Goal: Task Accomplishment & Management: Manage account settings

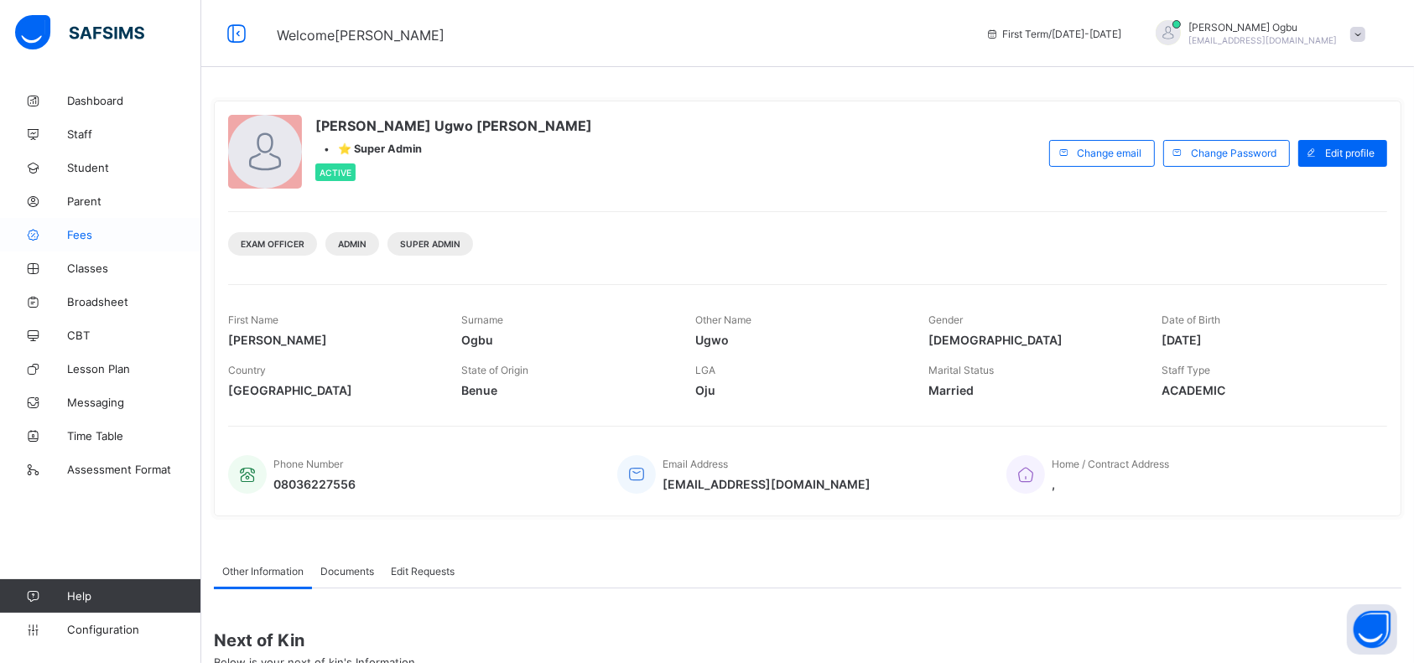
click at [74, 233] on span "Fees" at bounding box center [134, 234] width 134 height 13
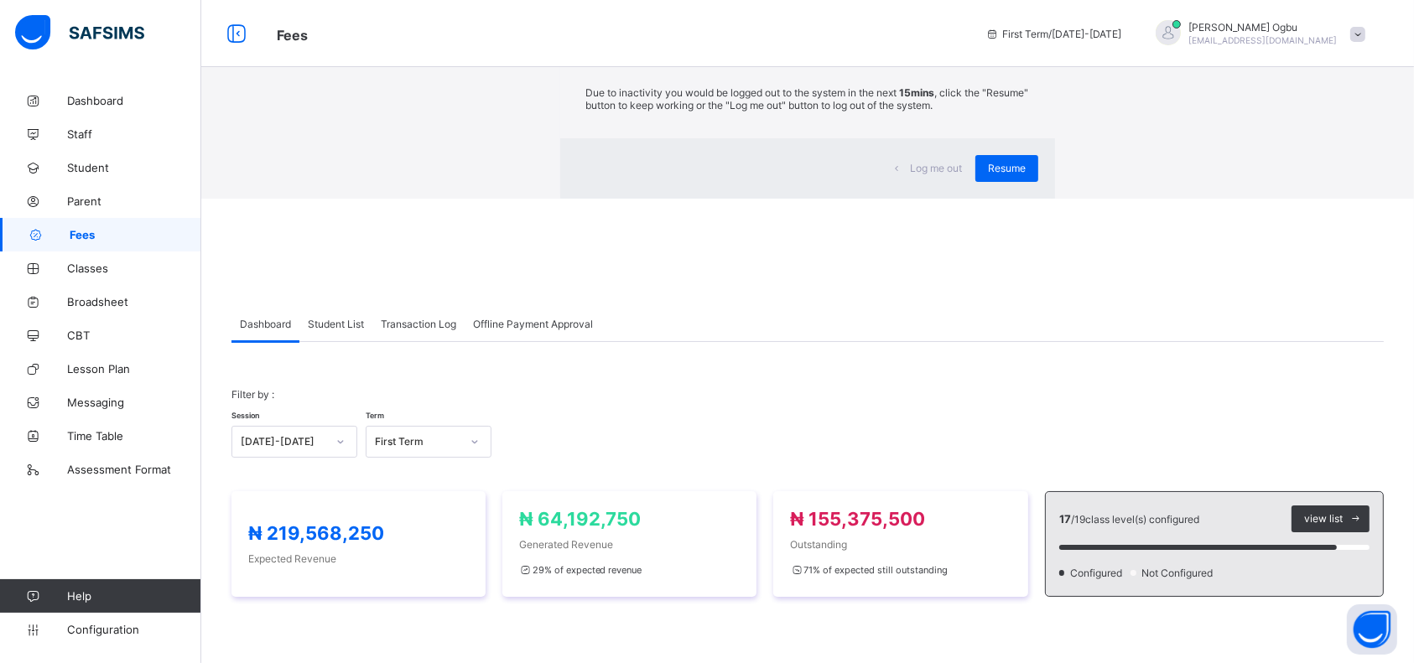
click at [201, 165] on div "× Idle Mode Due to inactivity you would be logged out to the system in the next…" at bounding box center [807, 99] width 1212 height 199
click at [988, 174] on span "Resume" at bounding box center [1007, 168] width 38 height 13
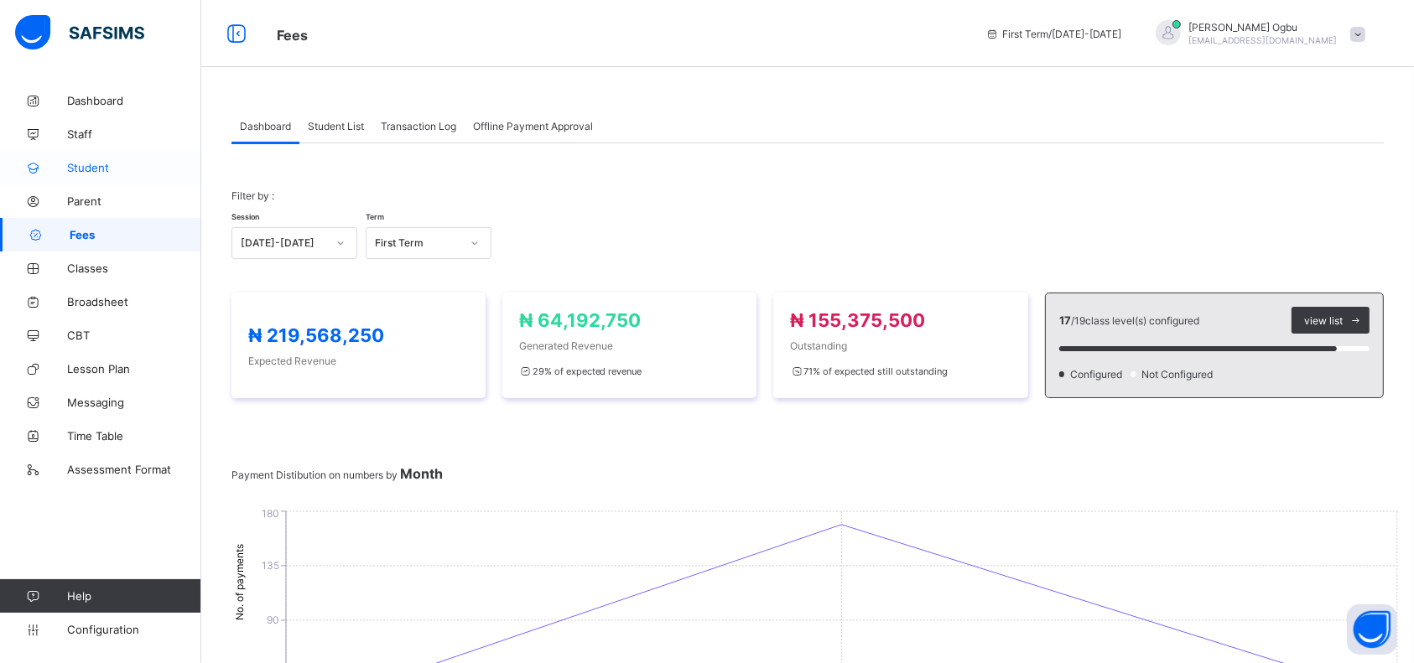
click at [70, 169] on span "Student" at bounding box center [134, 167] width 134 height 13
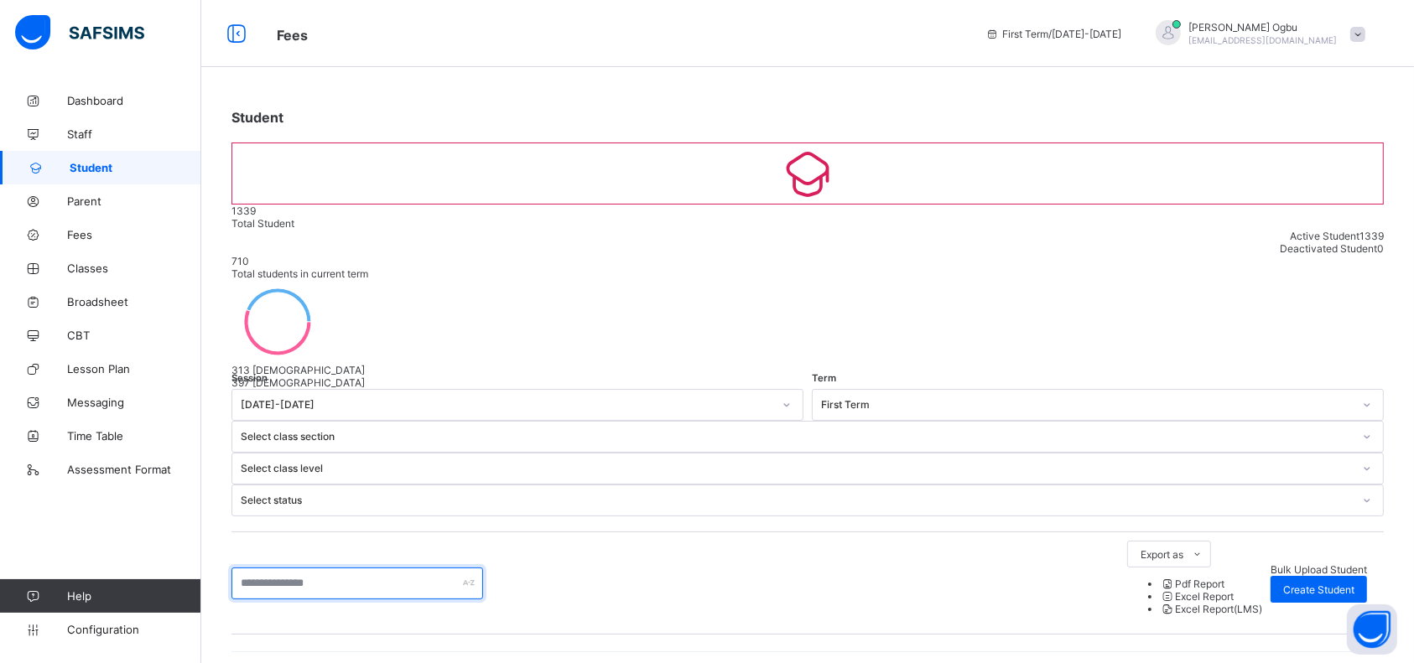
click at [321, 568] on input "text" at bounding box center [357, 584] width 252 height 32
type input "****"
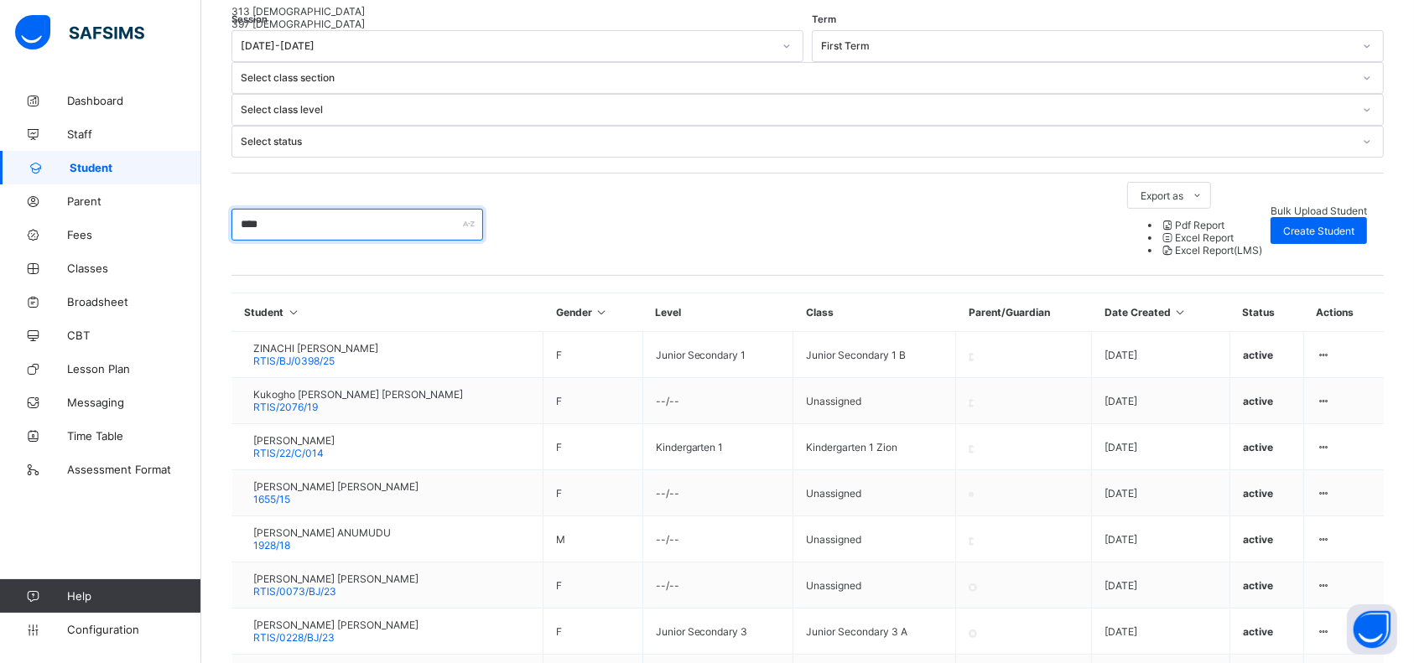
scroll to position [372, 0]
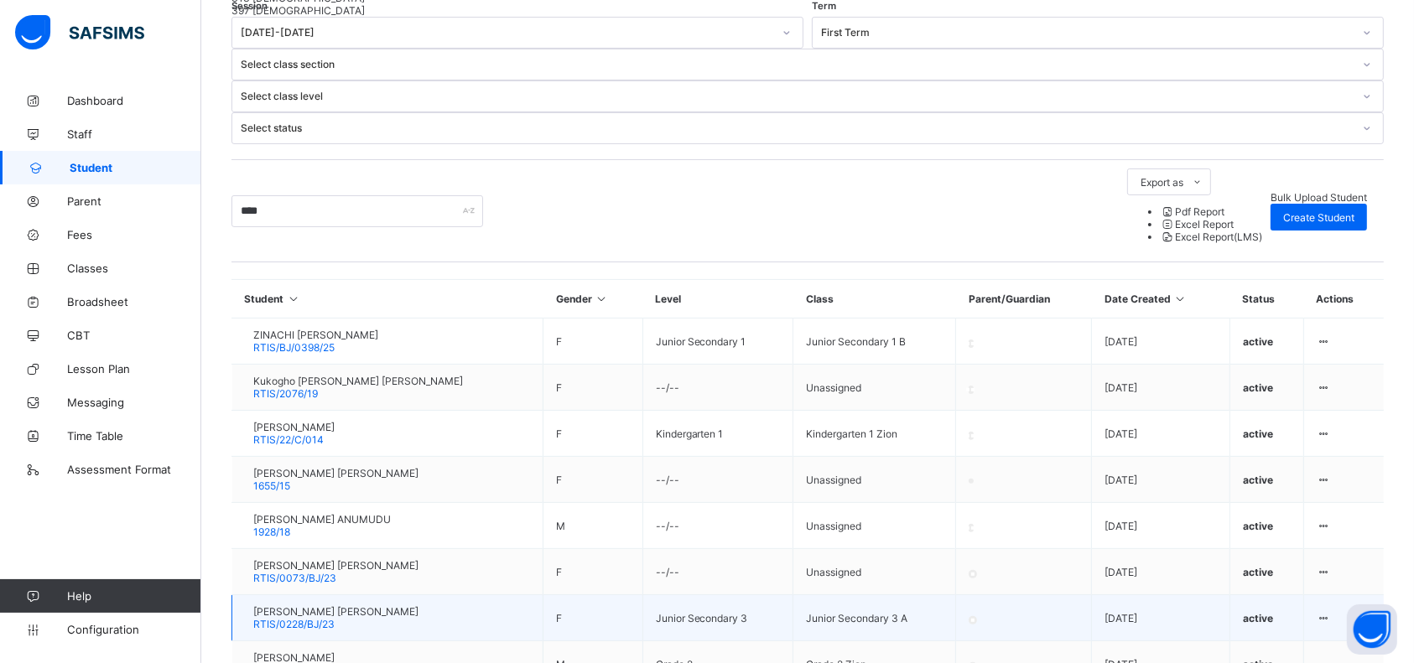
click at [305, 605] on span "[PERSON_NAME] [PERSON_NAME]" at bounding box center [335, 611] width 165 height 13
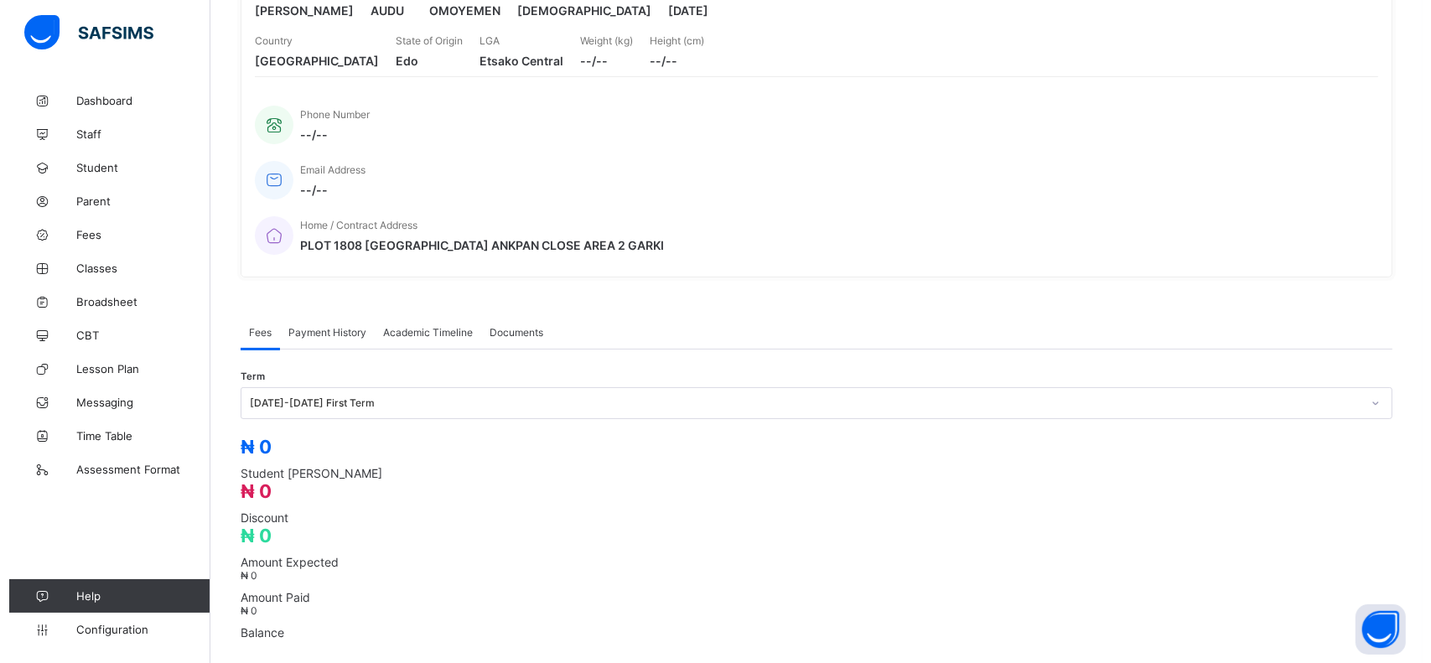
scroll to position [372, 0]
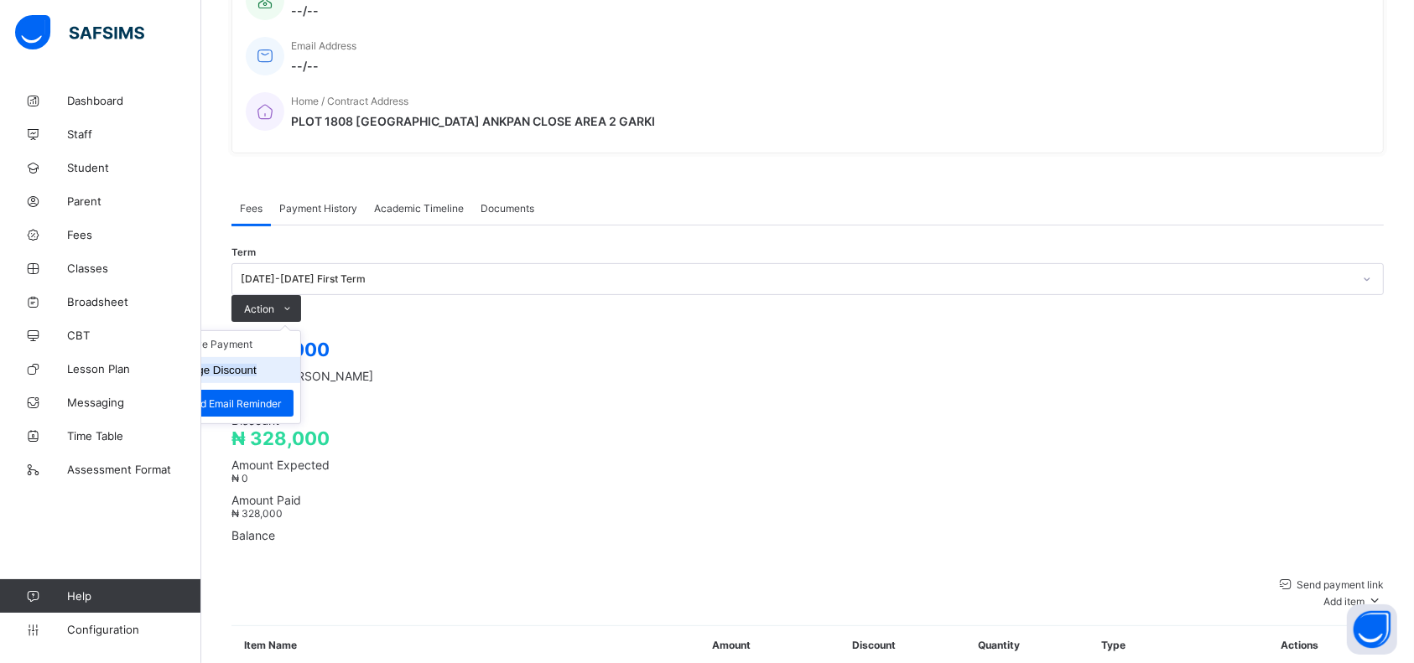
click at [300, 357] on li "Manage Discount" at bounding box center [232, 370] width 138 height 26
click at [257, 364] on button "Manage Discount" at bounding box center [212, 370] width 87 height 13
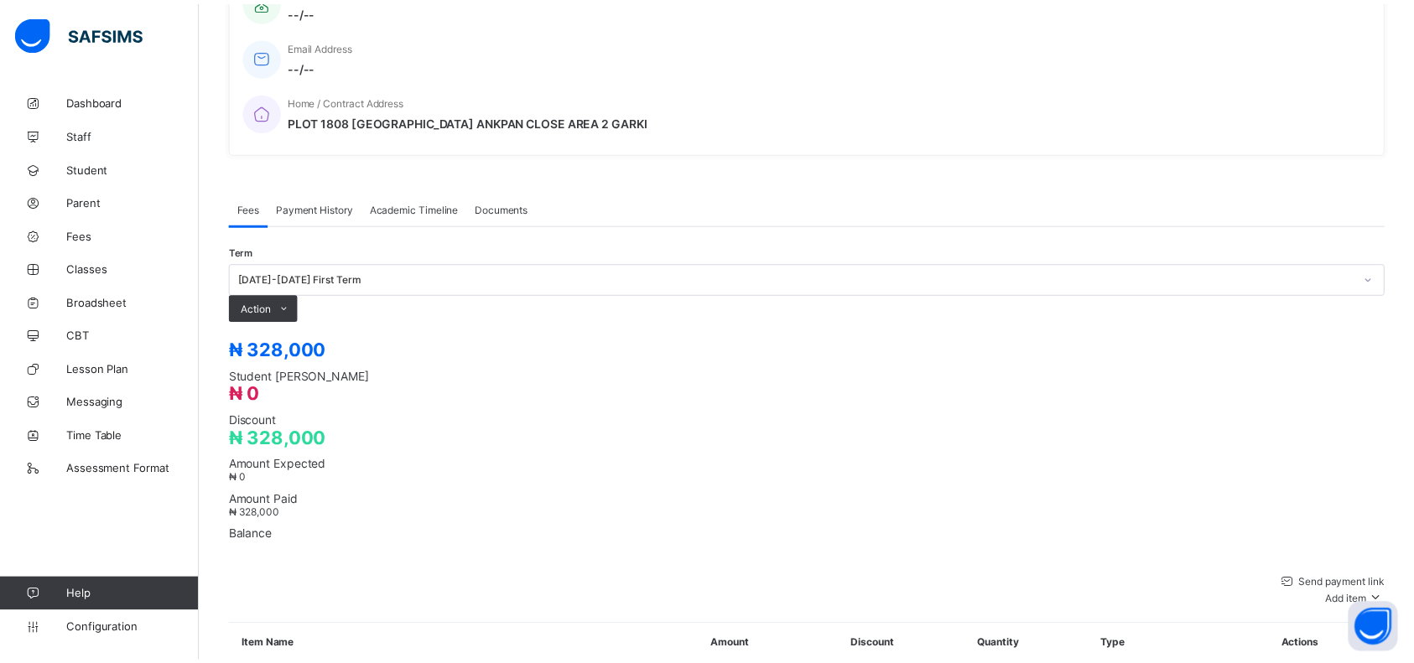
scroll to position [153, 0]
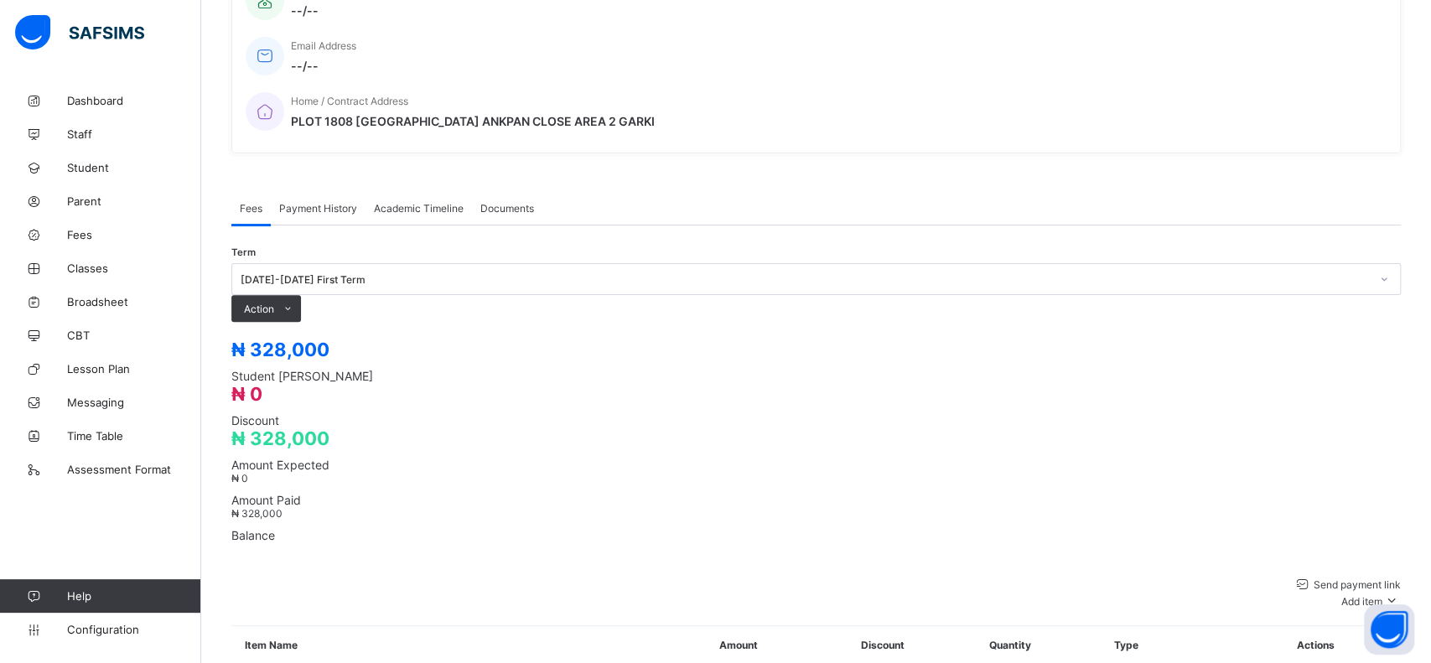
type input "*"
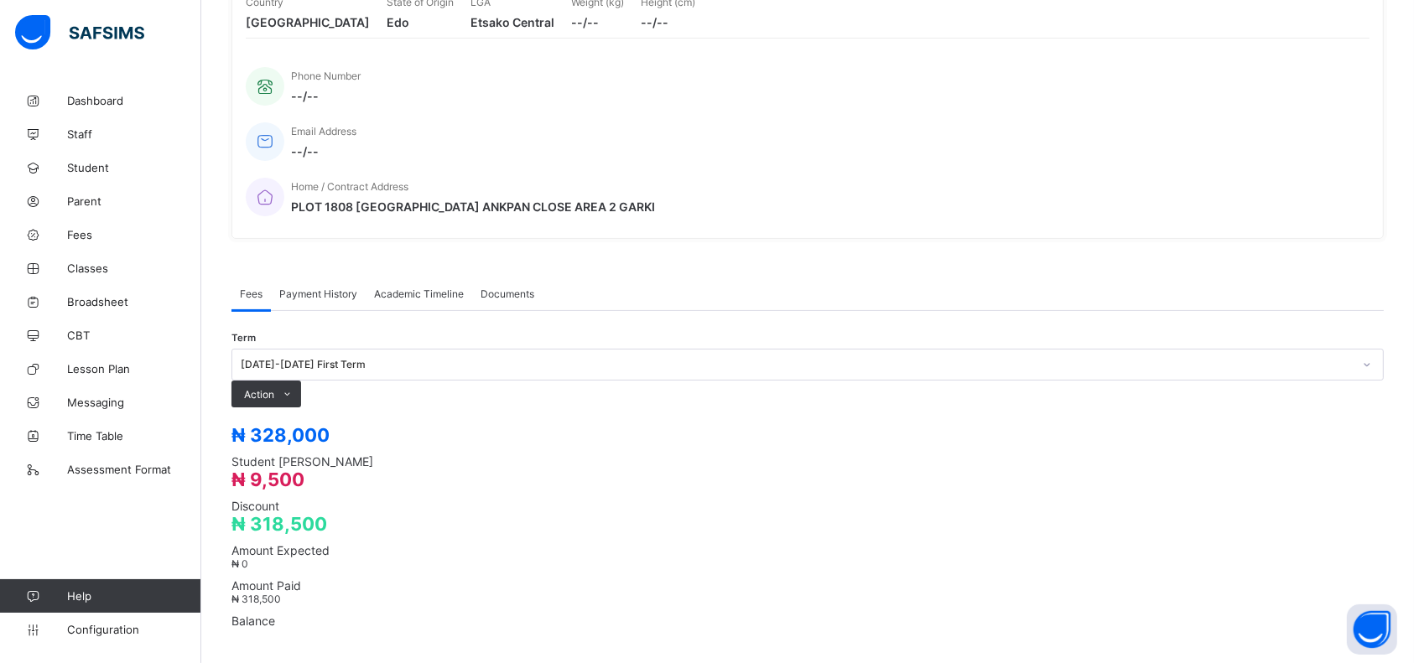
scroll to position [0, 0]
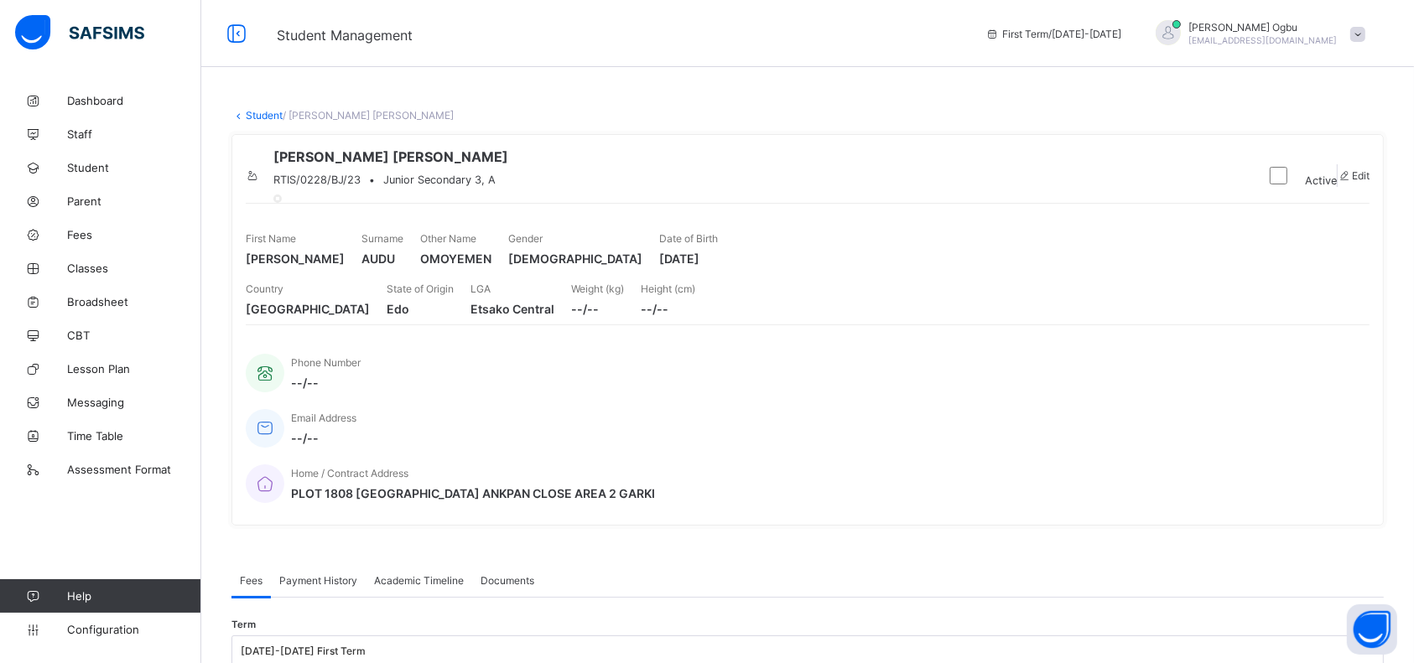
click at [250, 112] on link "Student" at bounding box center [264, 115] width 37 height 13
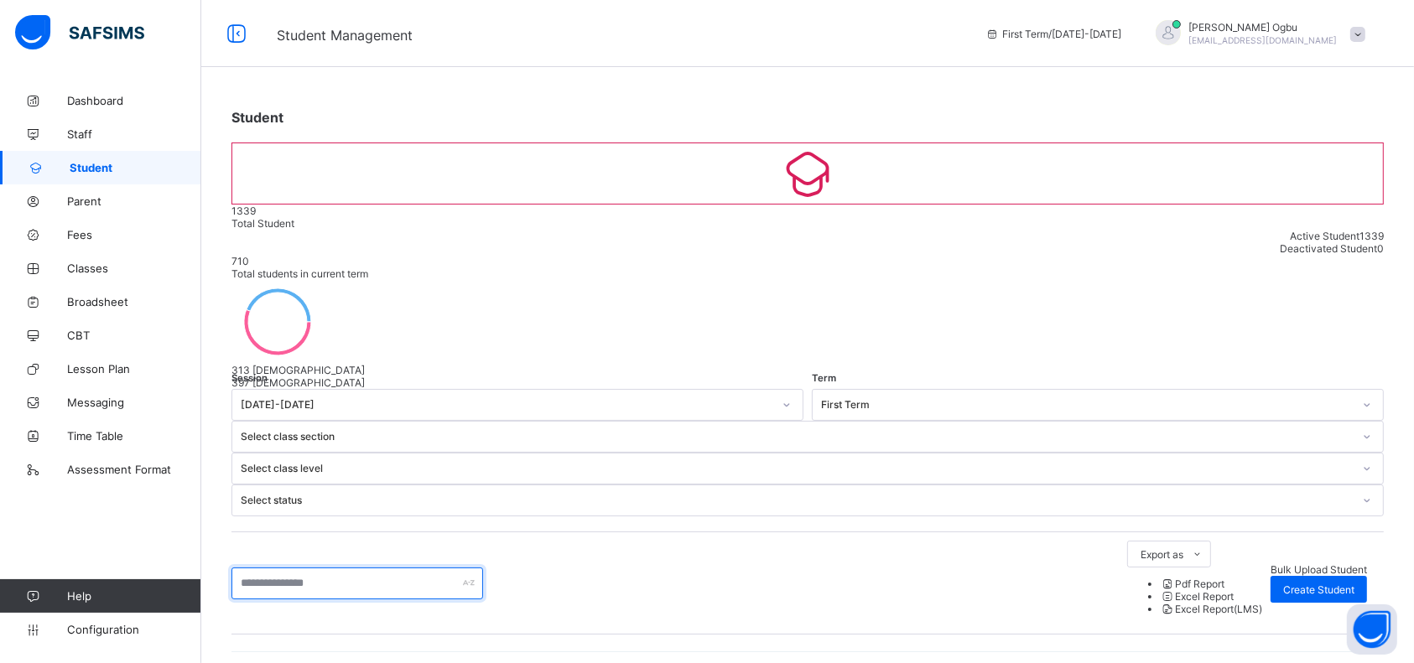
click at [366, 568] on input "text" at bounding box center [357, 584] width 252 height 32
type input "*"
type input "****"
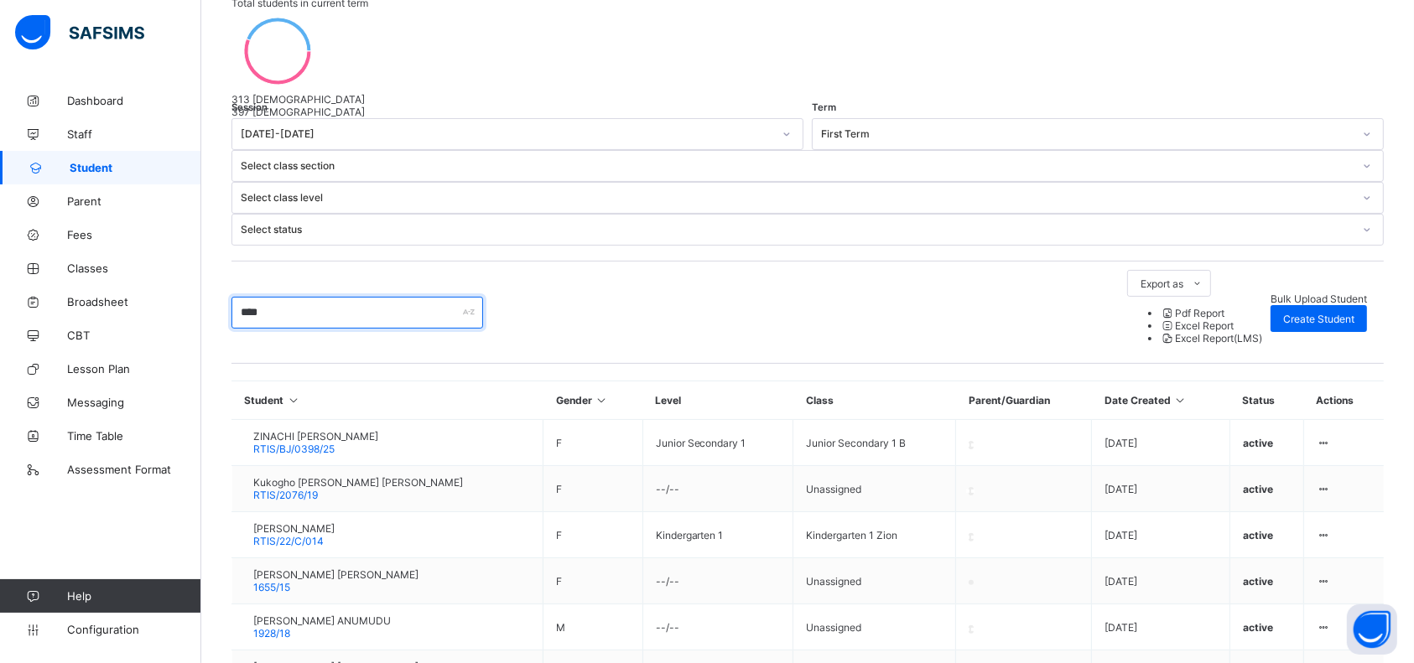
scroll to position [285, 0]
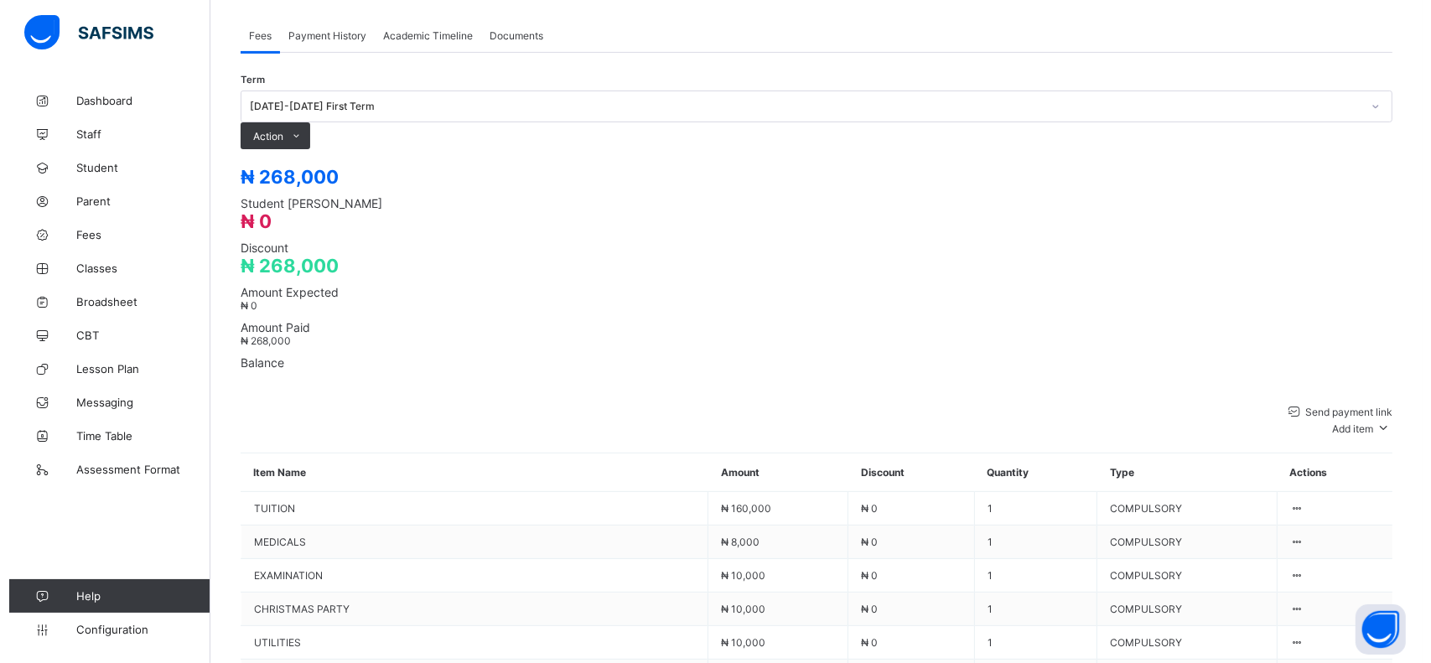
scroll to position [615, 0]
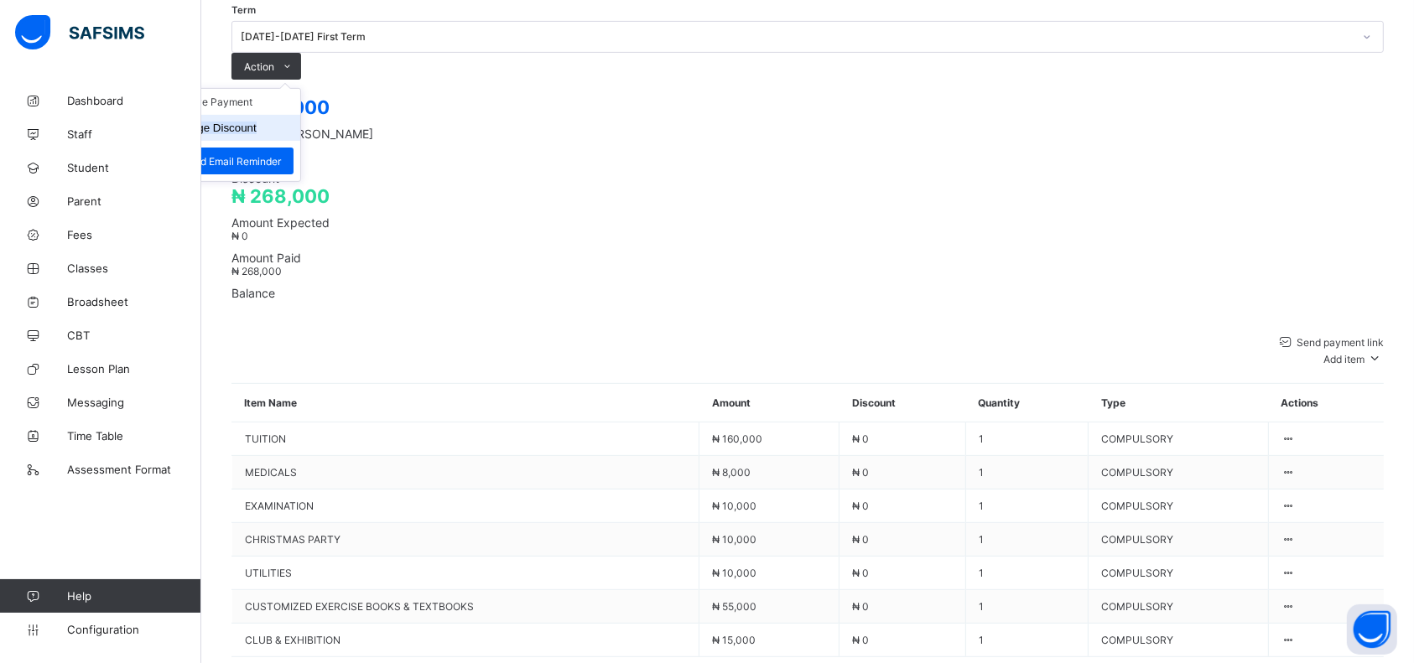
click at [257, 122] on button "Manage Discount" at bounding box center [212, 128] width 87 height 13
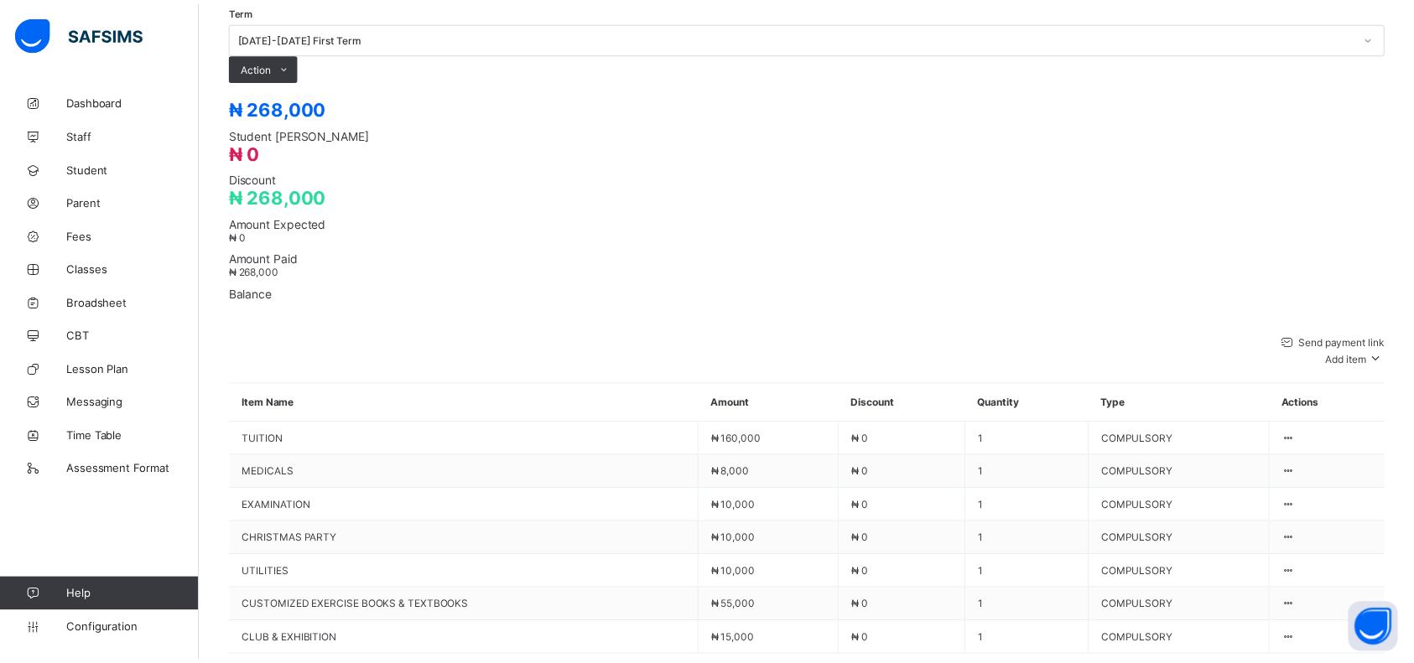
scroll to position [110, 0]
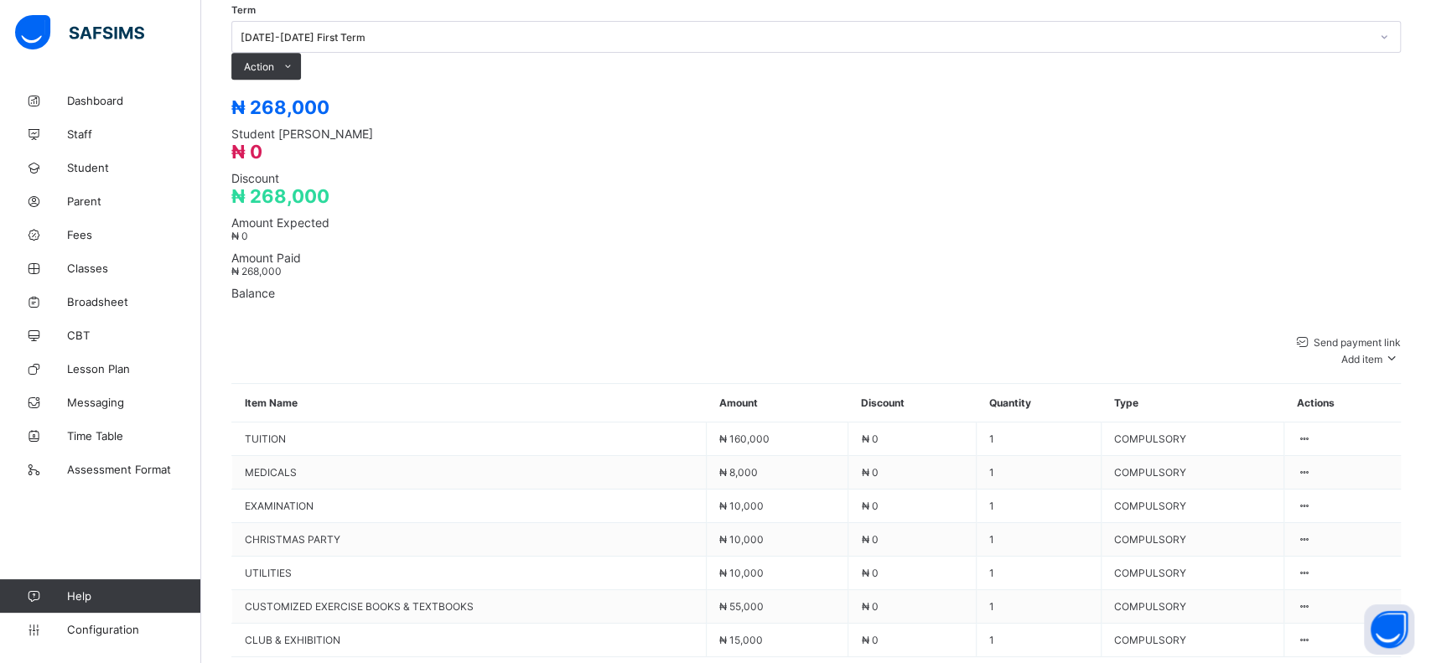
type input "*"
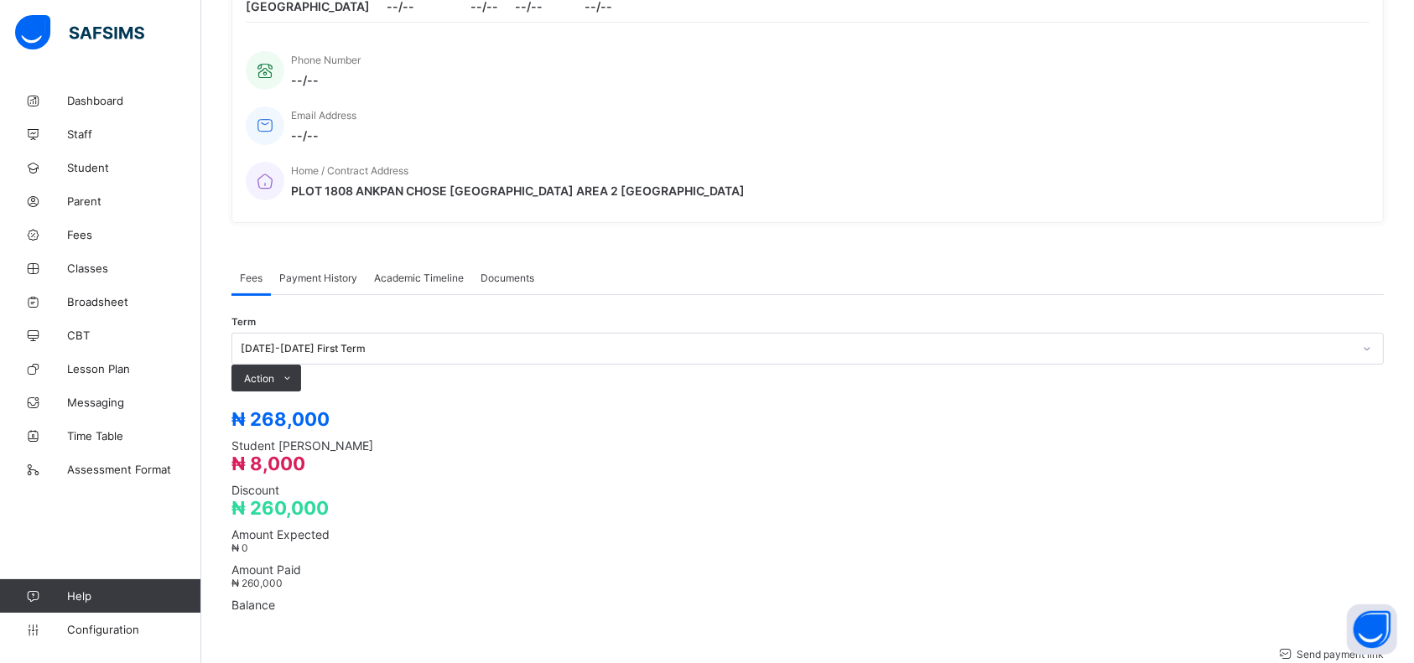
scroll to position [0, 0]
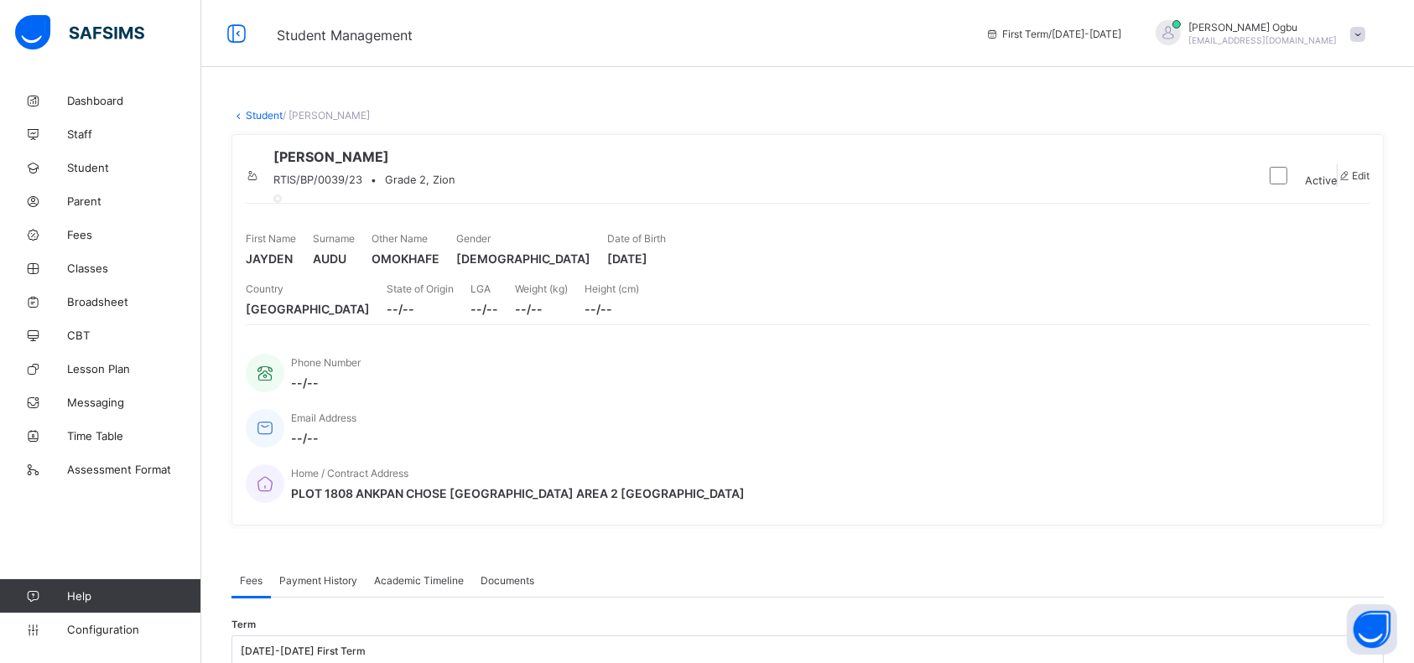
click at [266, 112] on link "Student" at bounding box center [264, 115] width 37 height 13
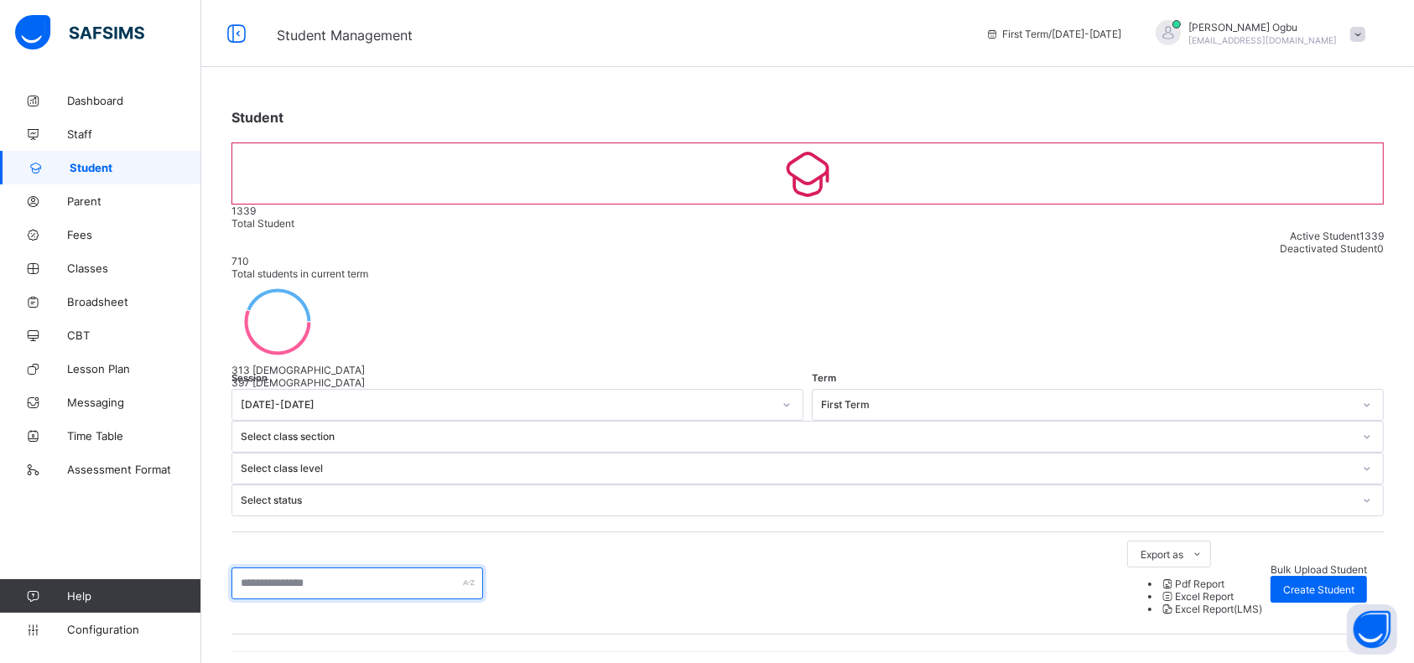
click at [353, 568] on input "text" at bounding box center [357, 584] width 252 height 32
type input "****"
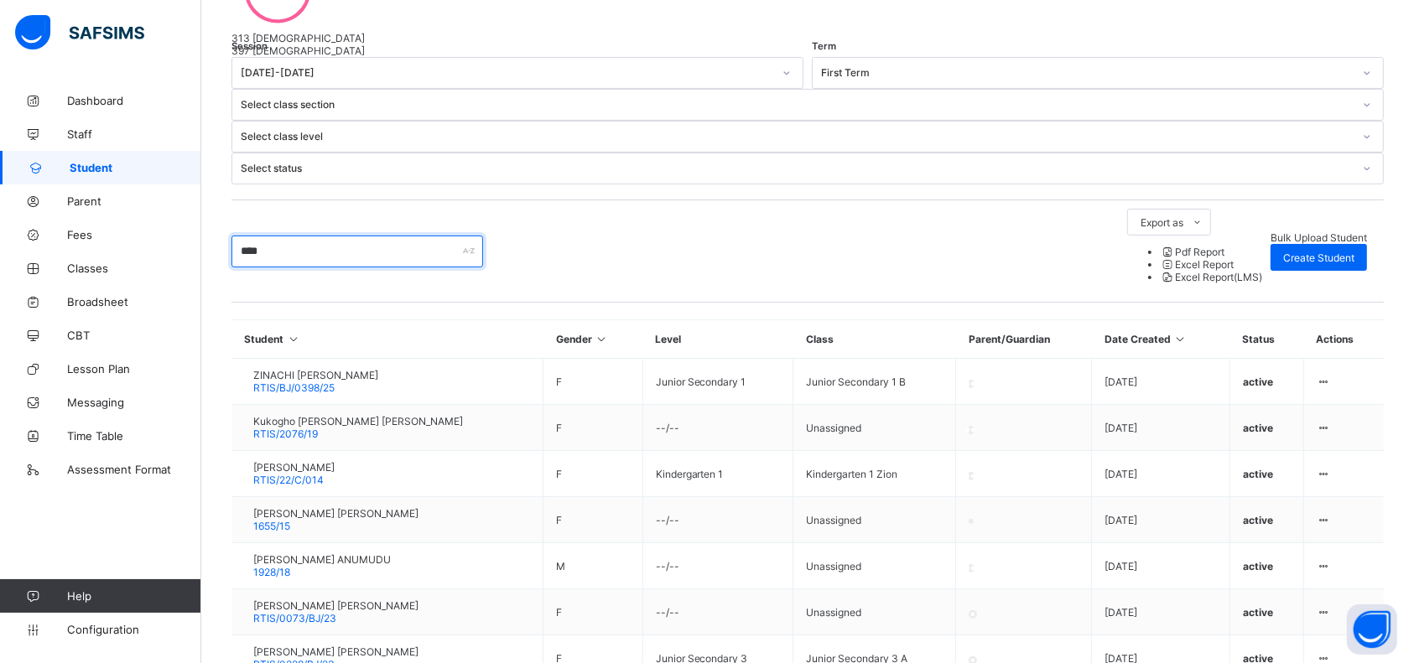
scroll to position [335, 0]
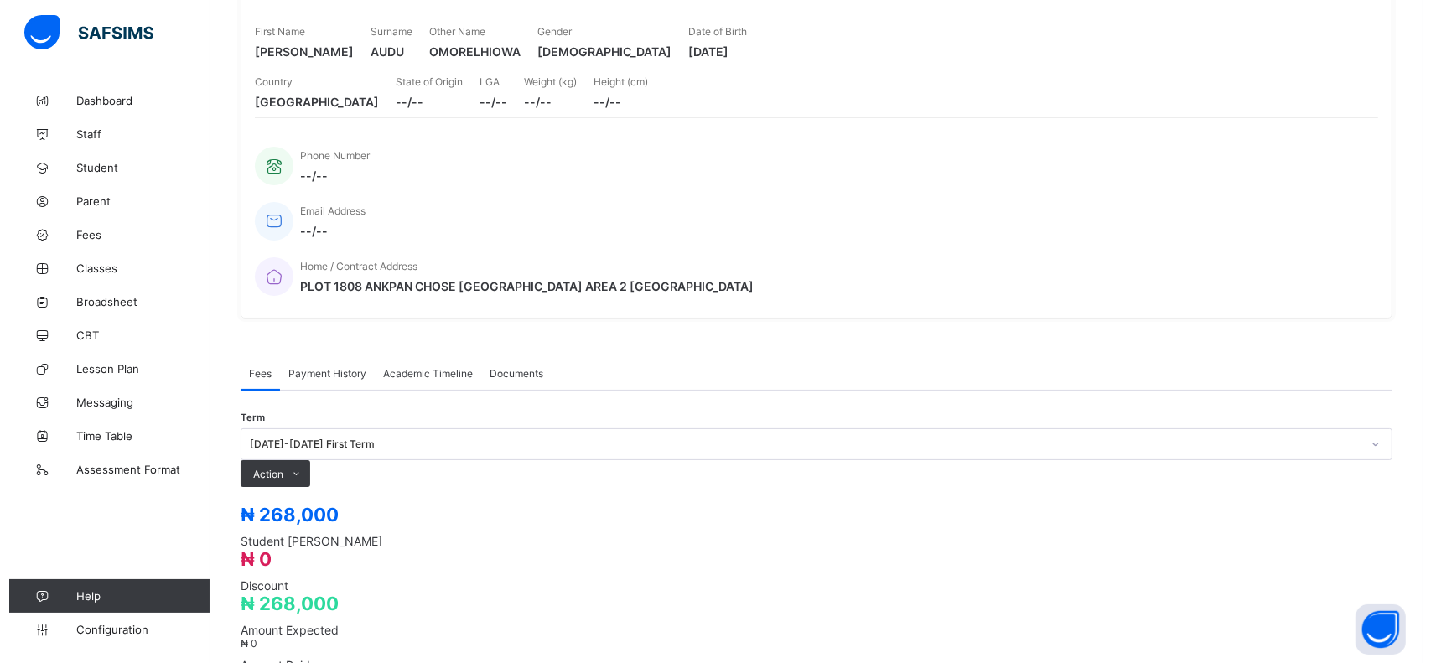
scroll to position [208, 0]
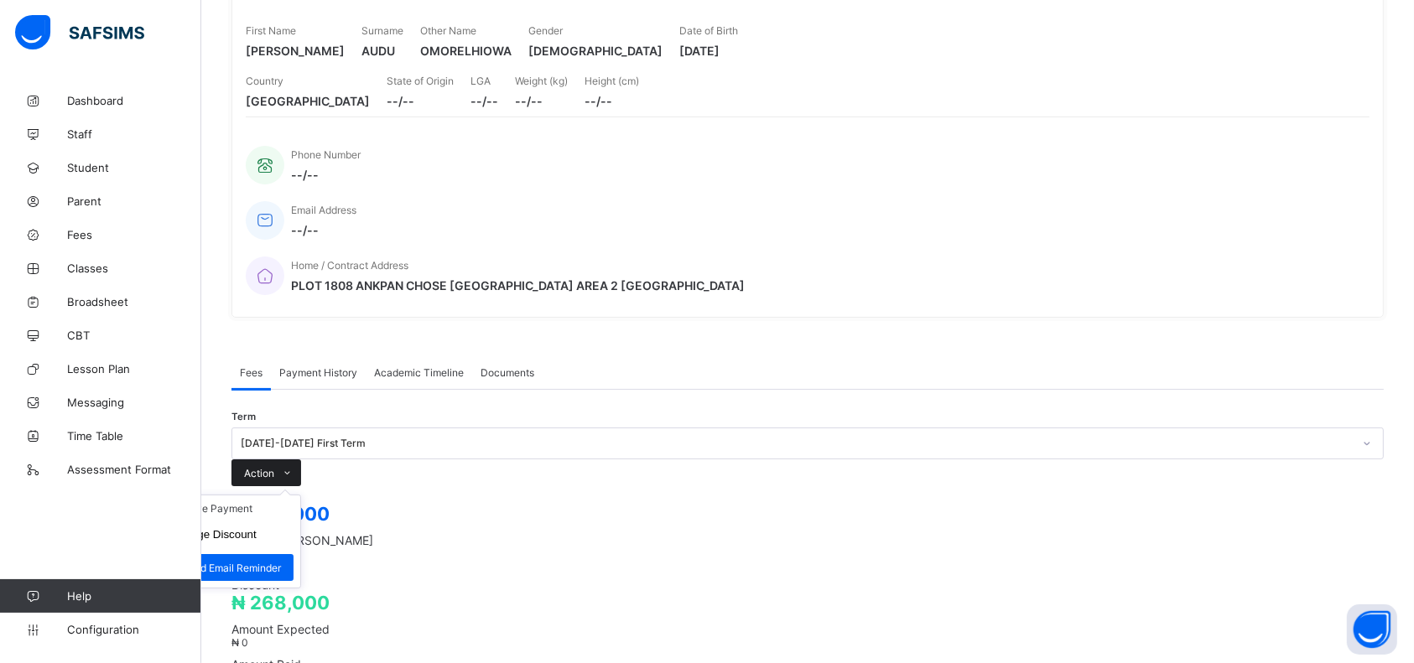
click at [274, 467] on span "Action" at bounding box center [259, 473] width 30 height 13
click at [257, 528] on button "Manage Discount" at bounding box center [212, 534] width 87 height 13
type input "*"
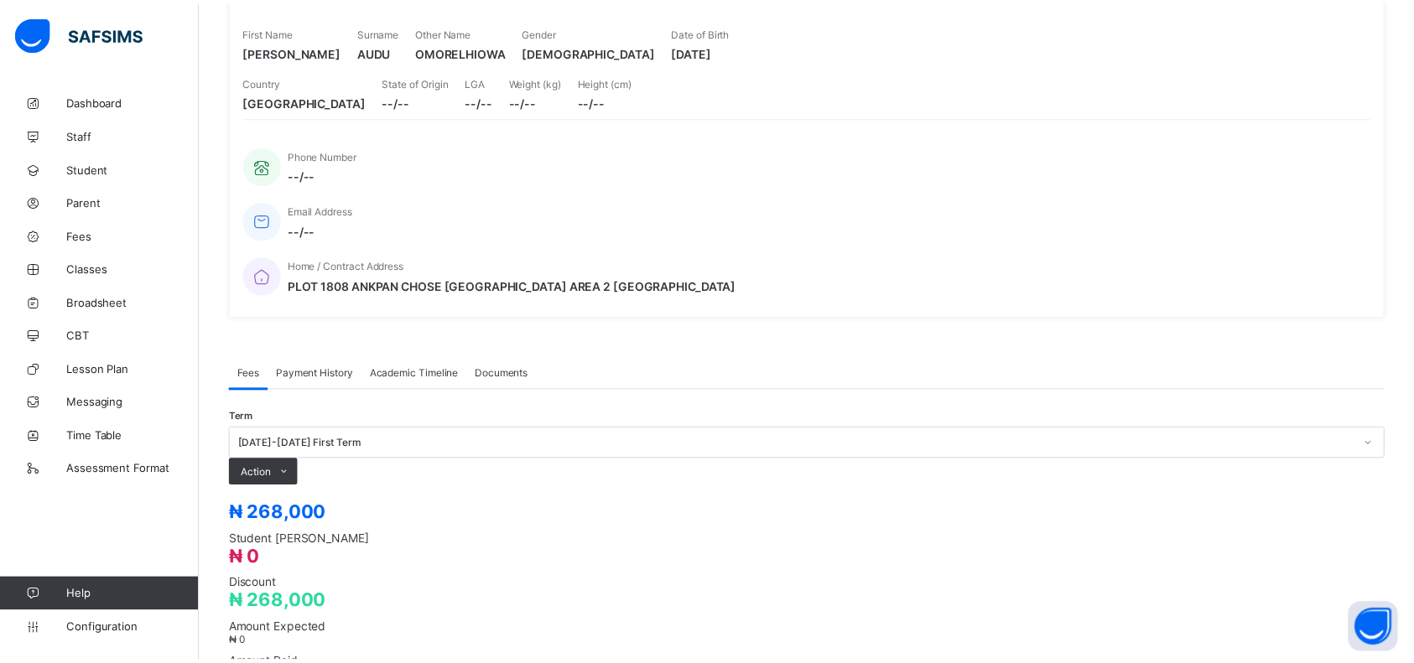
scroll to position [37, 0]
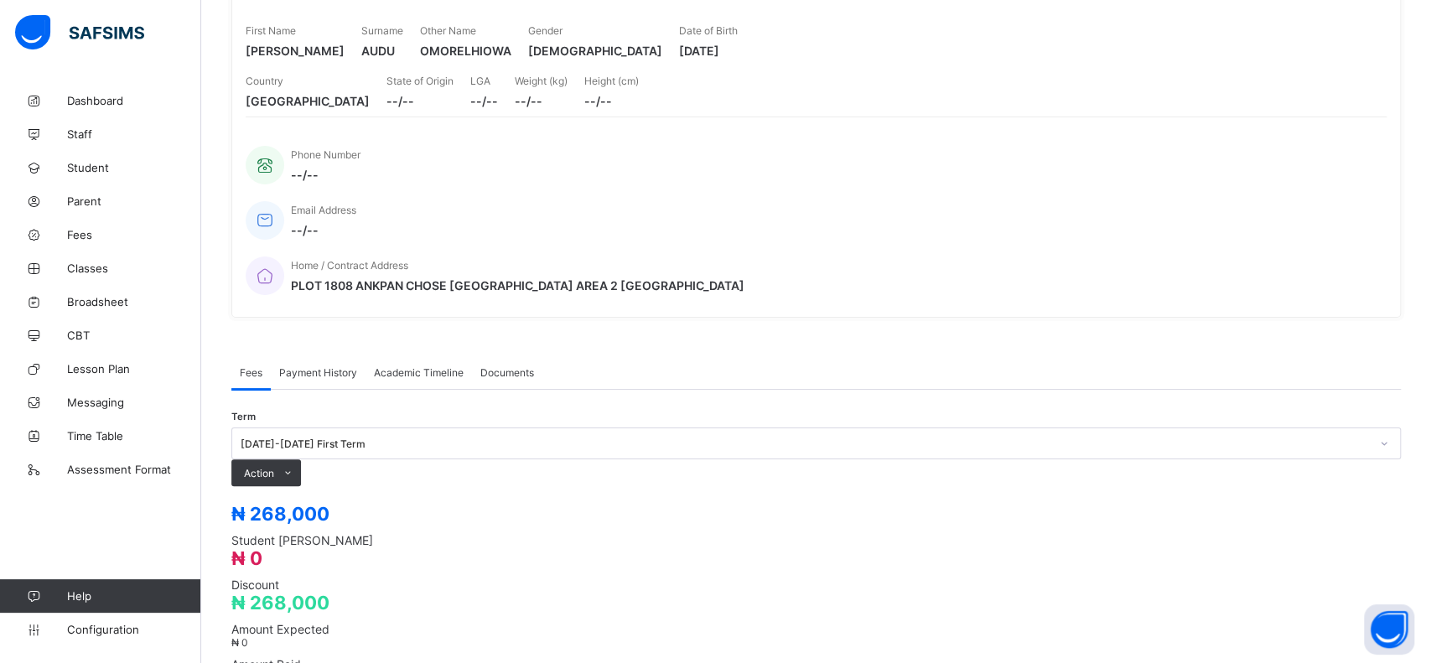
type input "*"
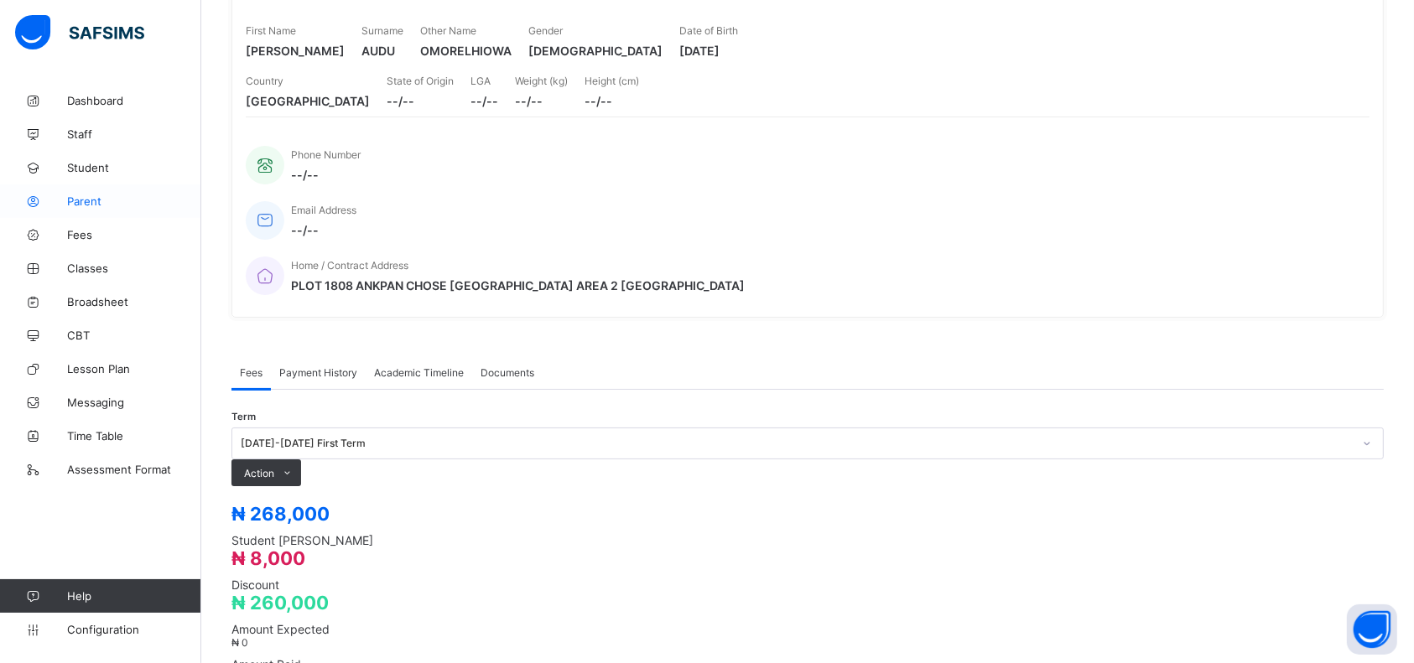
click at [99, 200] on span "Parent" at bounding box center [134, 201] width 134 height 13
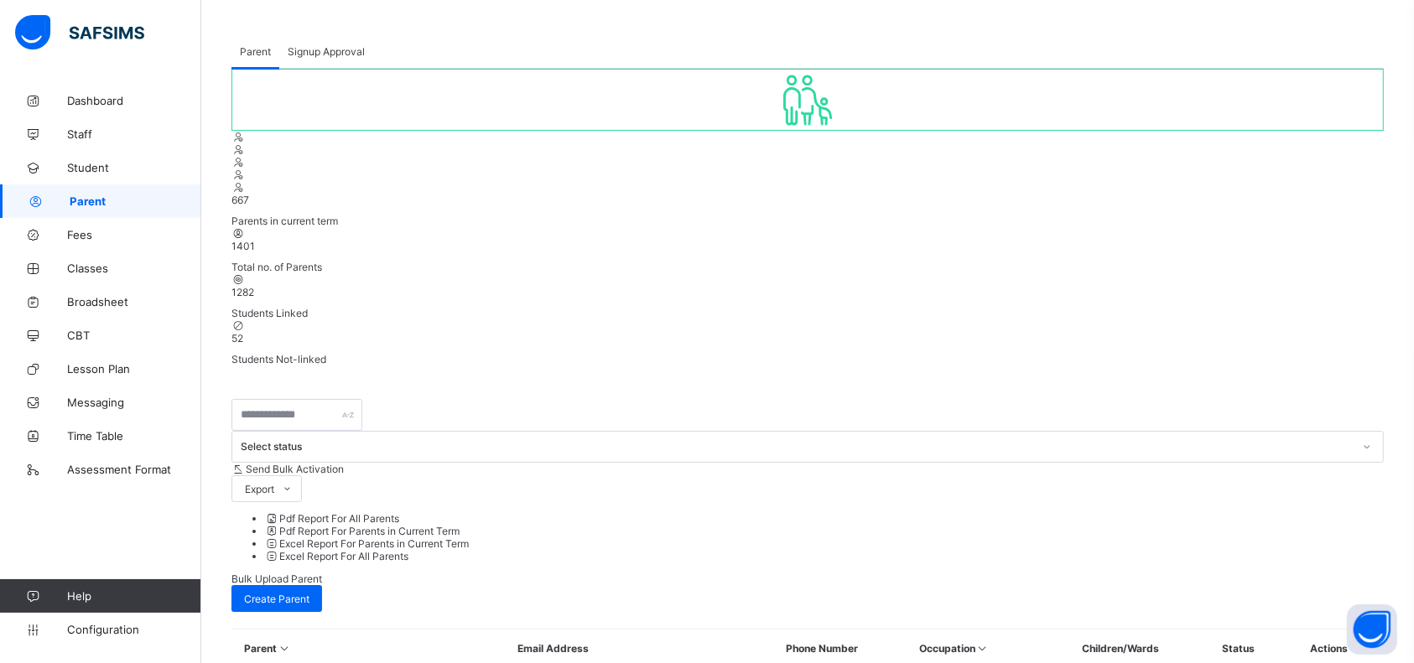
scroll to position [208, 0]
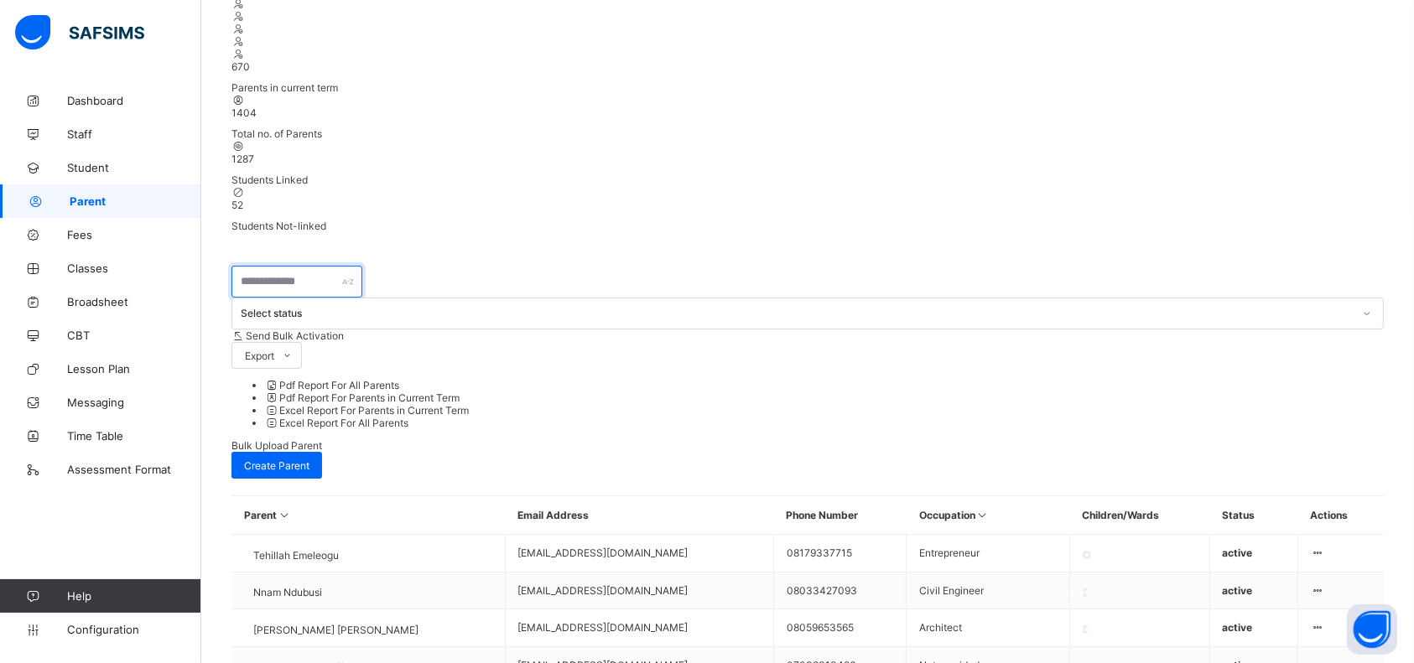
click at [342, 266] on input "text" at bounding box center [296, 282] width 131 height 32
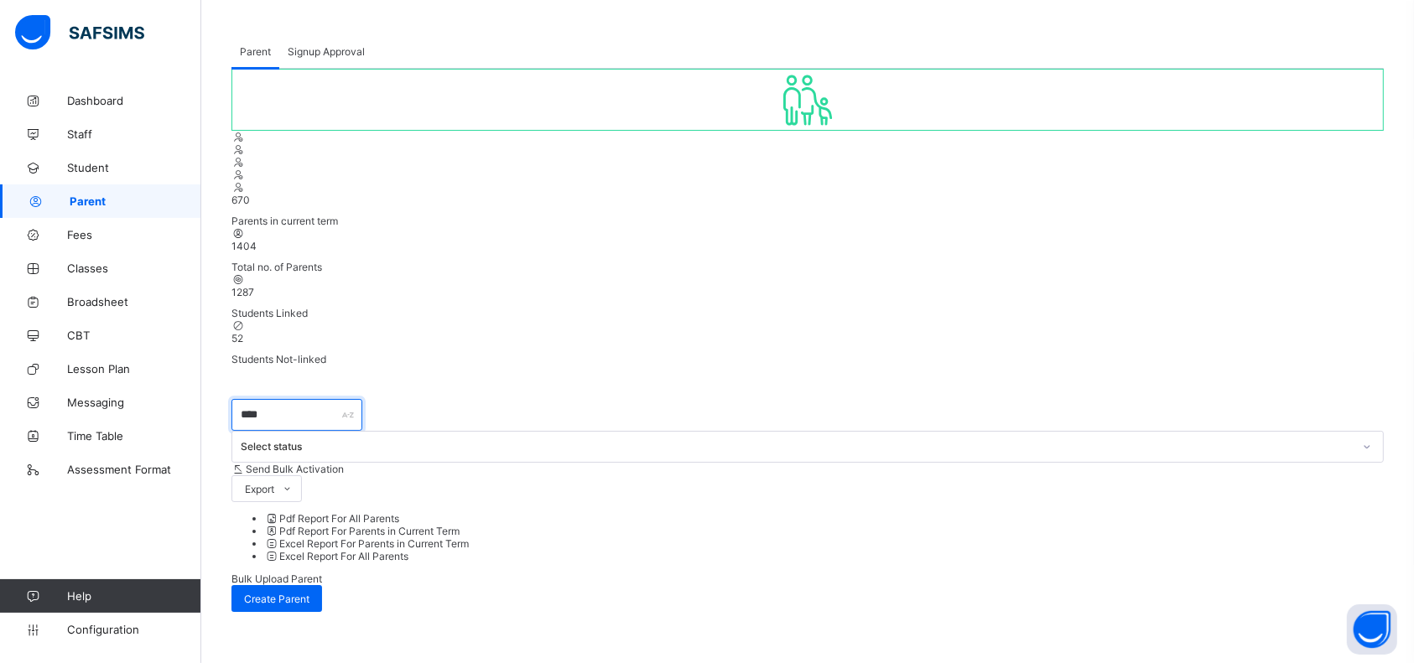
scroll to position [25, 0]
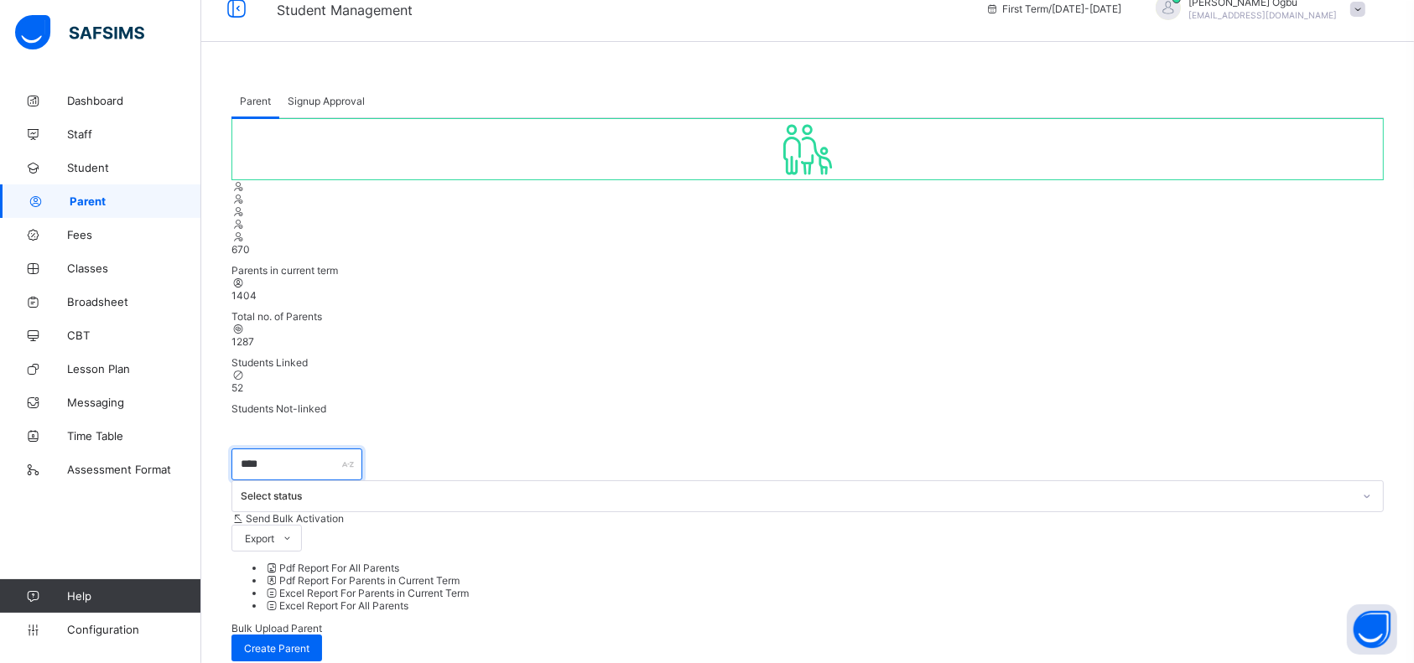
type input "****"
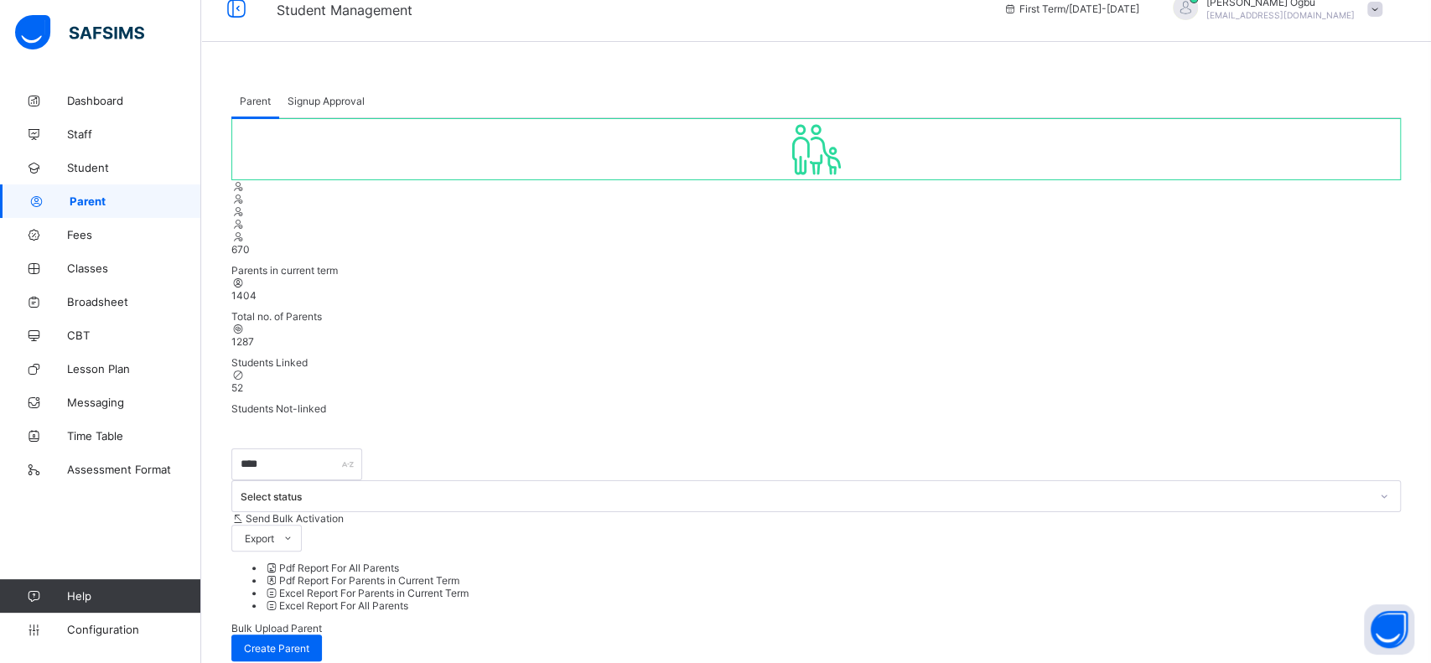
type input "**********"
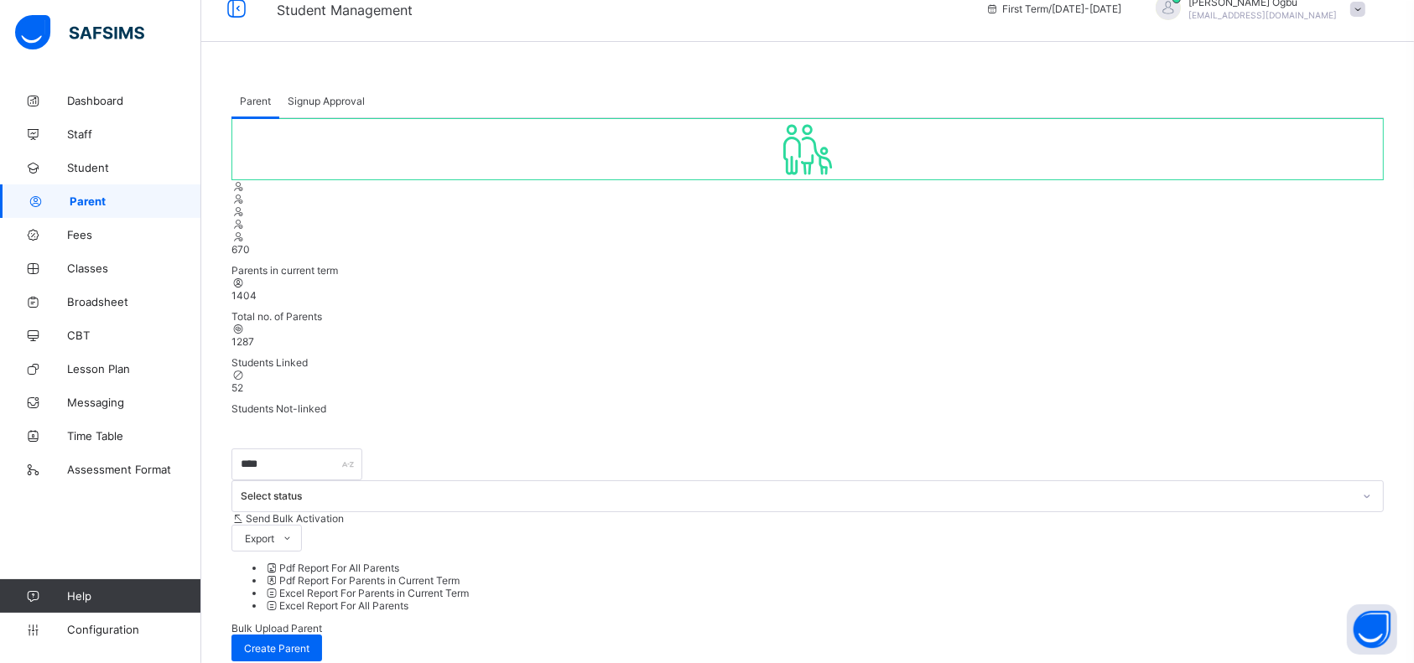
drag, startPoint x: 607, startPoint y: 412, endPoint x: 485, endPoint y: 432, distance: 123.2
copy td "[EMAIL_ADDRESS][DOMAIN_NAME]"
